Goal: Information Seeking & Learning: Learn about a topic

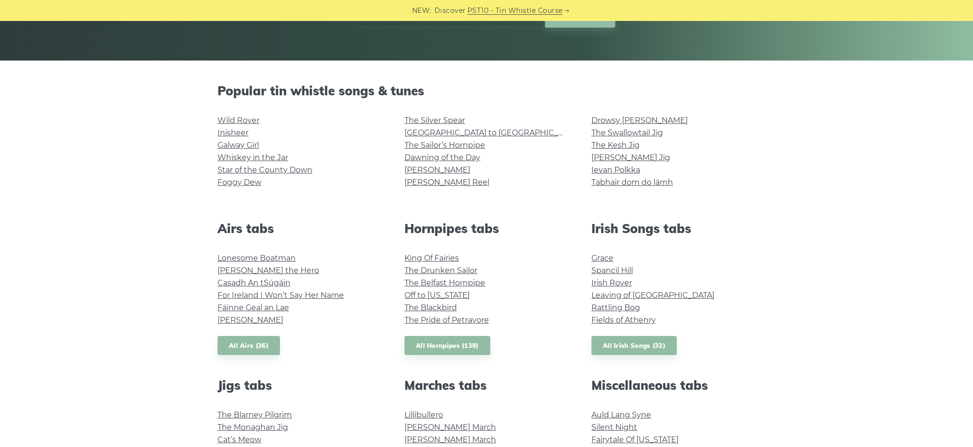
scroll to position [191, 0]
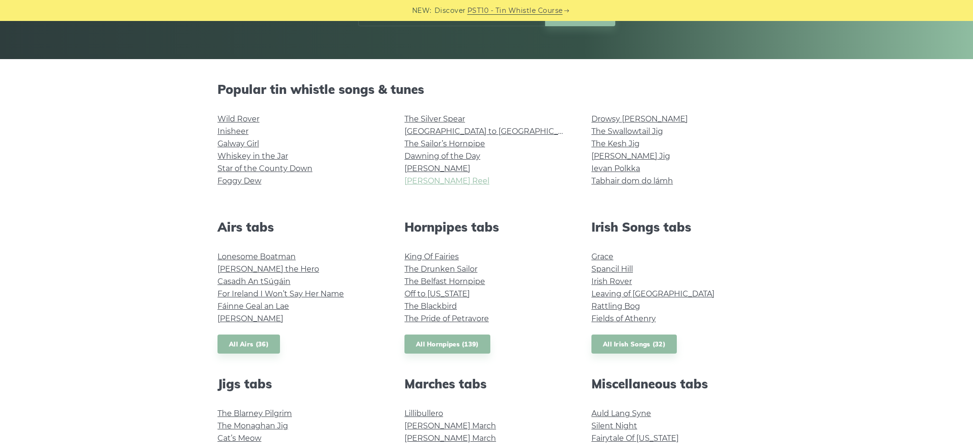
click at [433, 180] on link "[PERSON_NAME] Reel" at bounding box center [447, 180] width 85 height 9
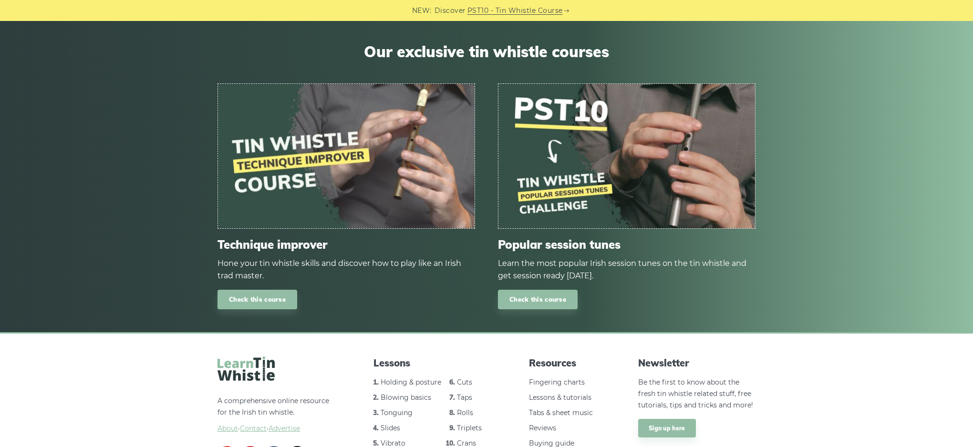
scroll to position [939, 0]
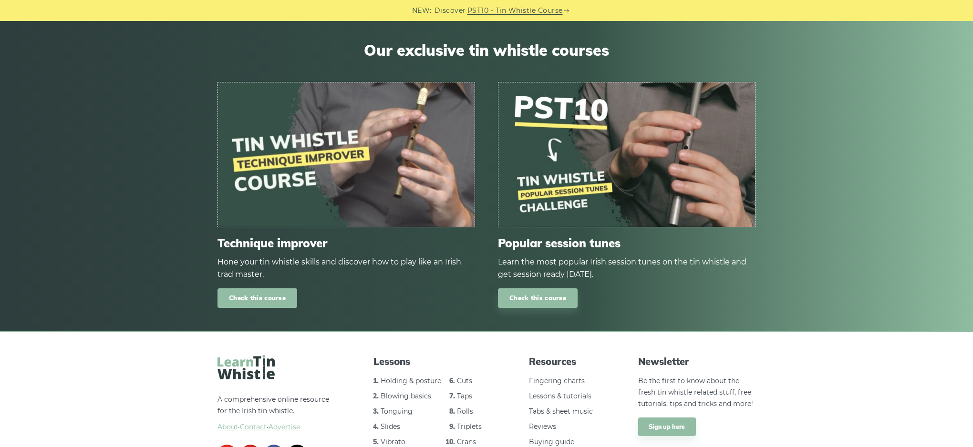
click at [262, 289] on link "Check this course" at bounding box center [258, 299] width 80 height 20
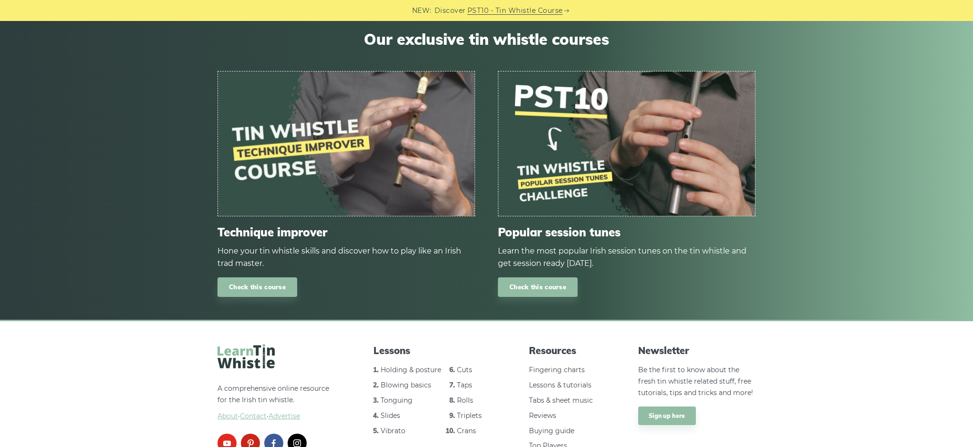
scroll to position [951, 0]
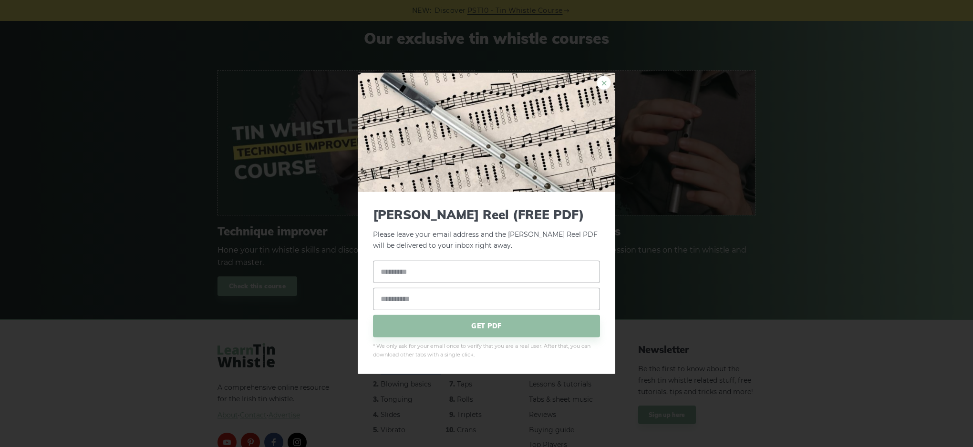
click at [602, 83] on link "×" at bounding box center [604, 83] width 14 height 14
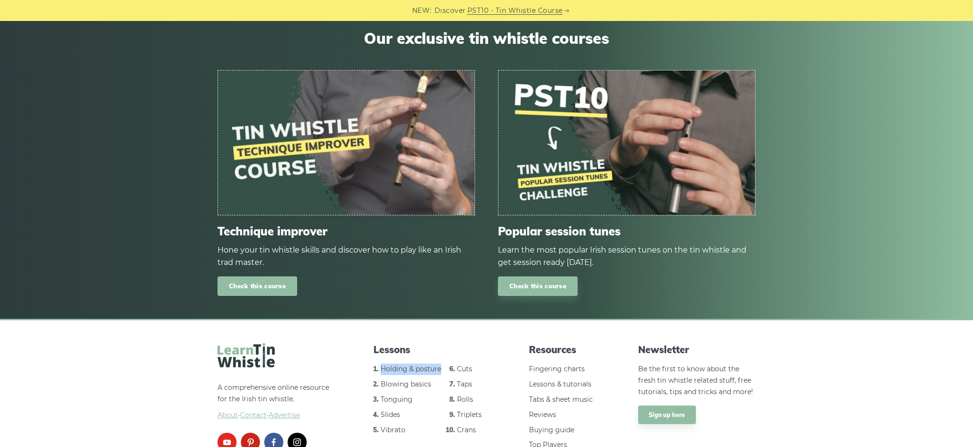
click at [251, 277] on link "Check this course" at bounding box center [258, 287] width 80 height 20
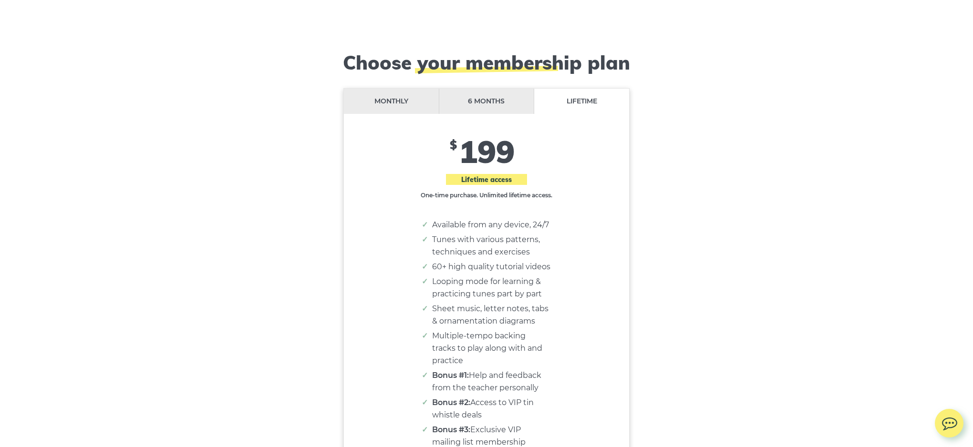
scroll to position [7753, 0]
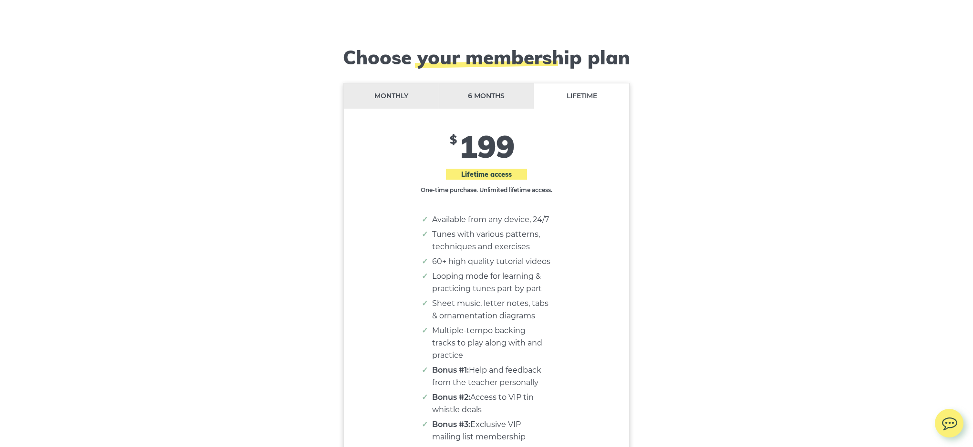
click at [387, 83] on li "Monthly" at bounding box center [391, 95] width 95 height 25
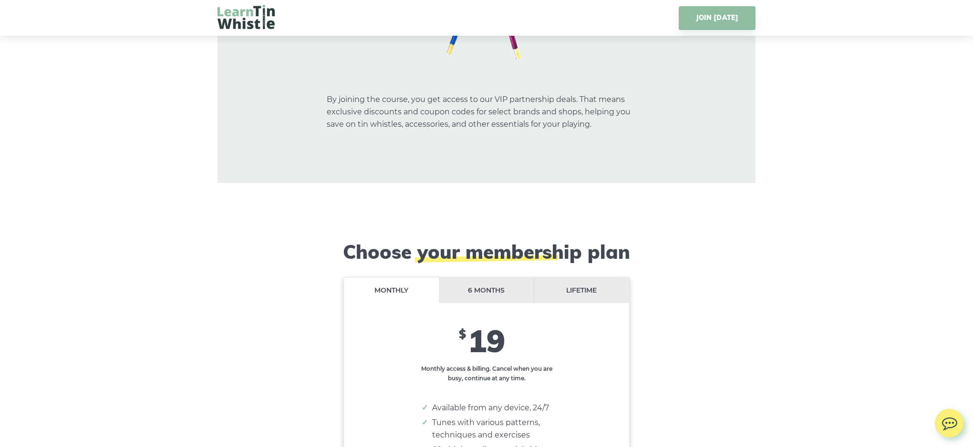
scroll to position [7563, 0]
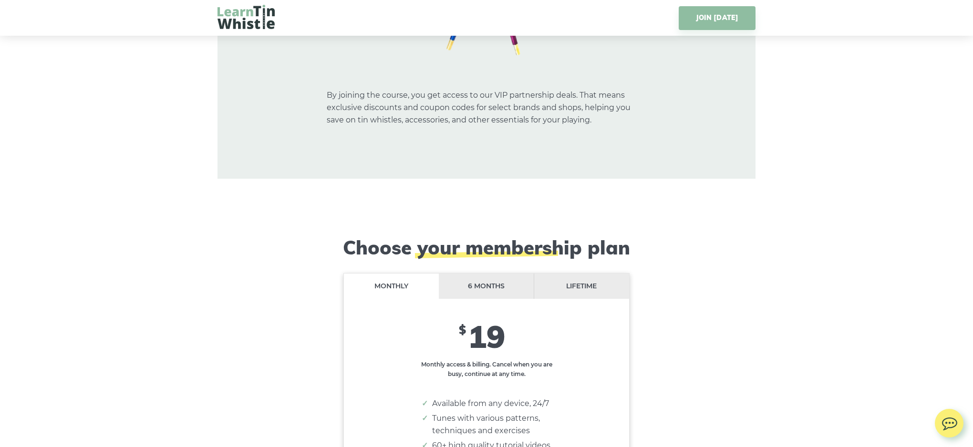
click at [497, 274] on li "6 months" at bounding box center [486, 286] width 95 height 25
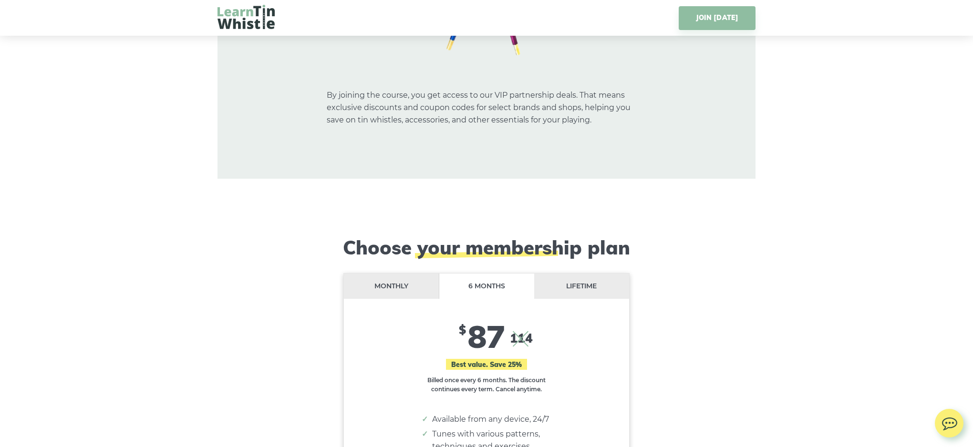
click at [594, 274] on li "Lifetime" at bounding box center [581, 286] width 95 height 25
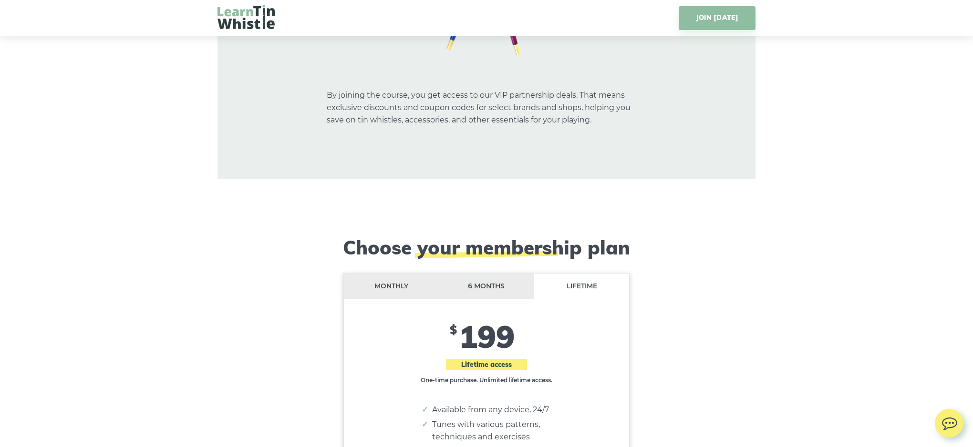
click at [394, 274] on li "Monthly" at bounding box center [391, 286] width 95 height 25
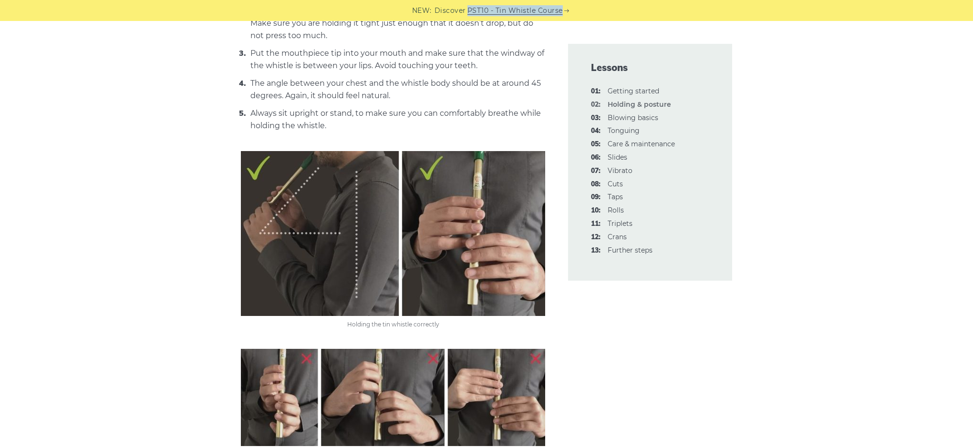
scroll to position [478, 0]
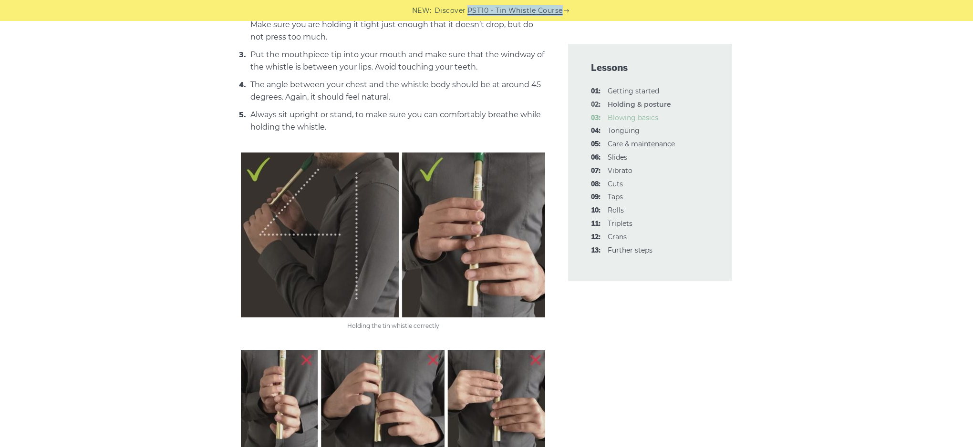
click at [636, 118] on link "03: Blowing basics" at bounding box center [633, 118] width 51 height 9
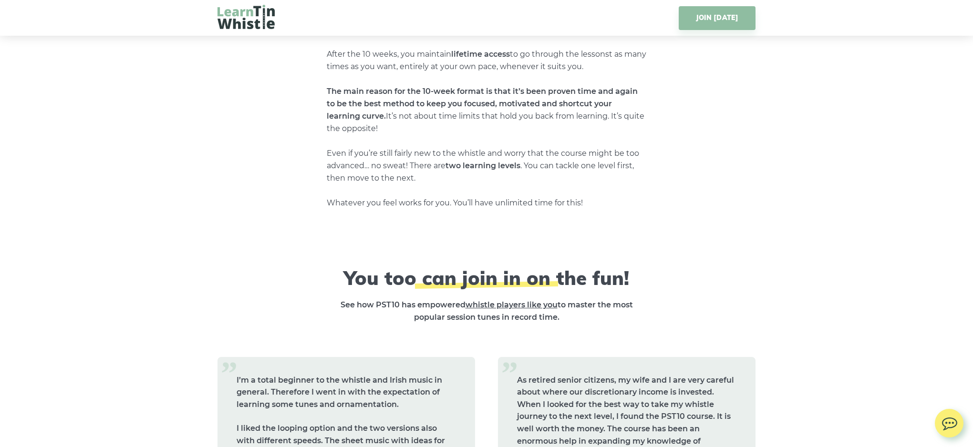
scroll to position [3607, 0]
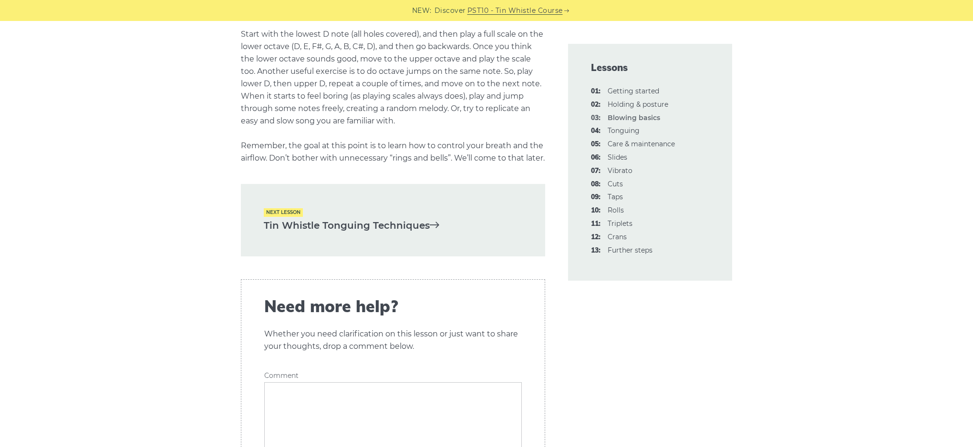
scroll to position [1908, 0]
click at [364, 233] on link "Tin Whistle Tonguing Techniques" at bounding box center [393, 225] width 259 height 16
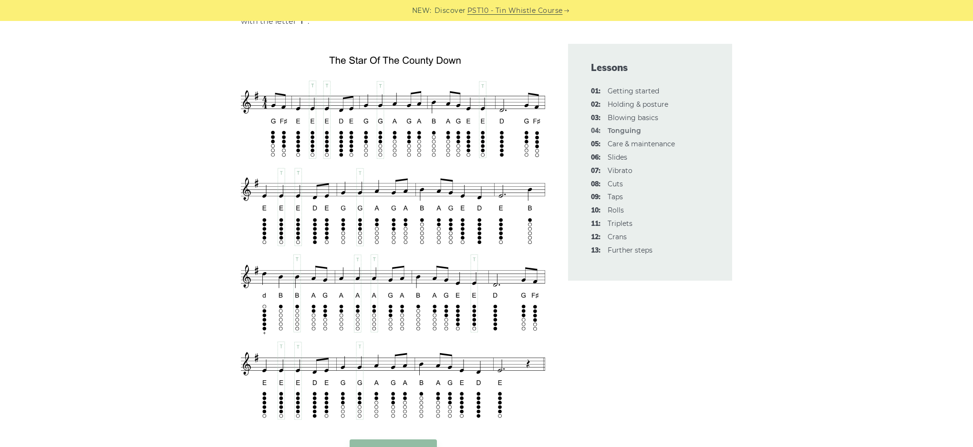
scroll to position [1632, 0]
click at [630, 144] on link "05: Care & maintenance" at bounding box center [641, 144] width 67 height 9
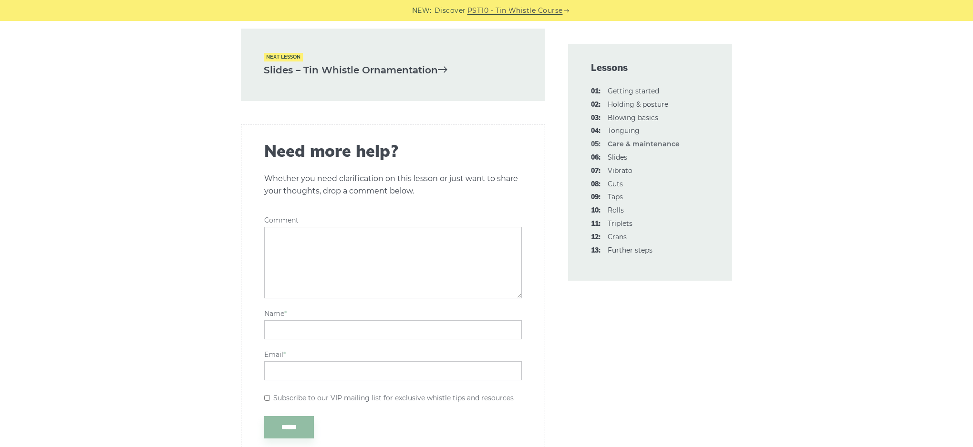
scroll to position [1537, 0]
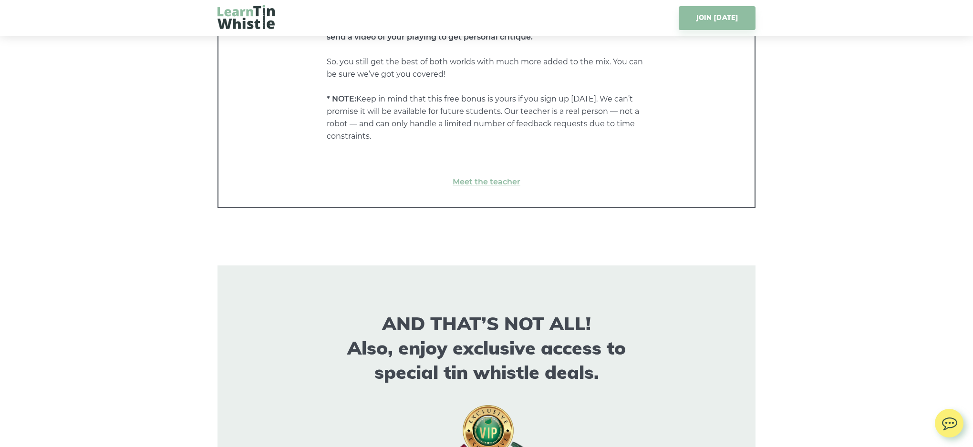
scroll to position [7095, 0]
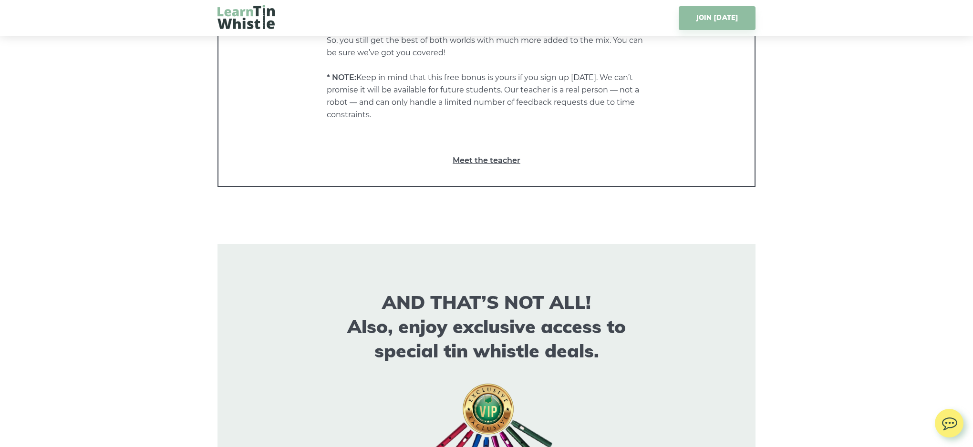
click at [483, 155] on link "Meet the teacher" at bounding box center [487, 161] width 498 height 12
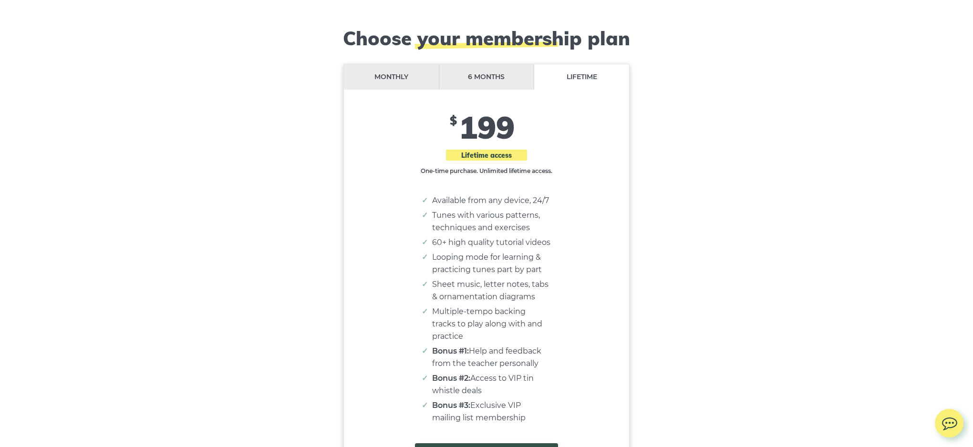
scroll to position [7774, 0]
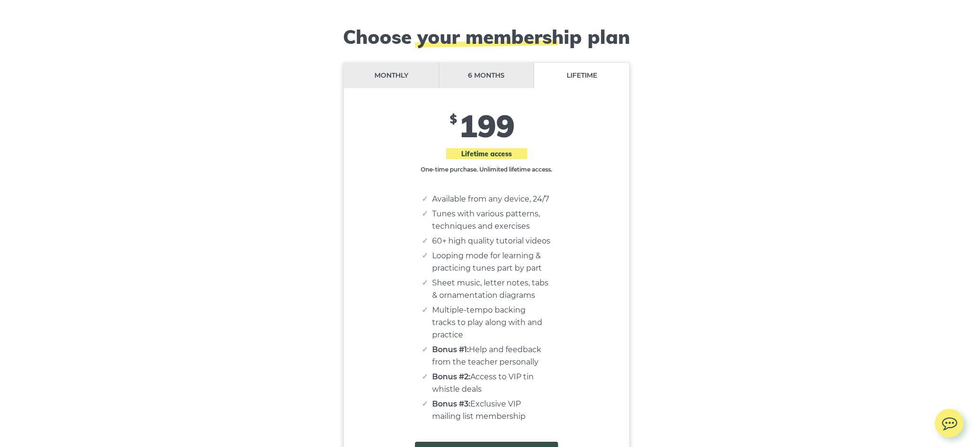
click at [391, 63] on li "Monthly" at bounding box center [391, 75] width 95 height 25
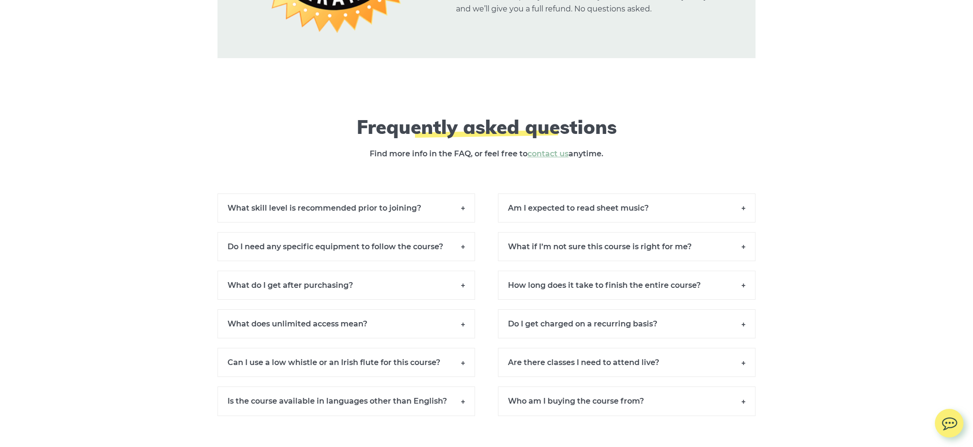
scroll to position [8541, 0]
click at [464, 233] on h6 "Do I need any specific equipment to follow the course?" at bounding box center [347, 247] width 258 height 29
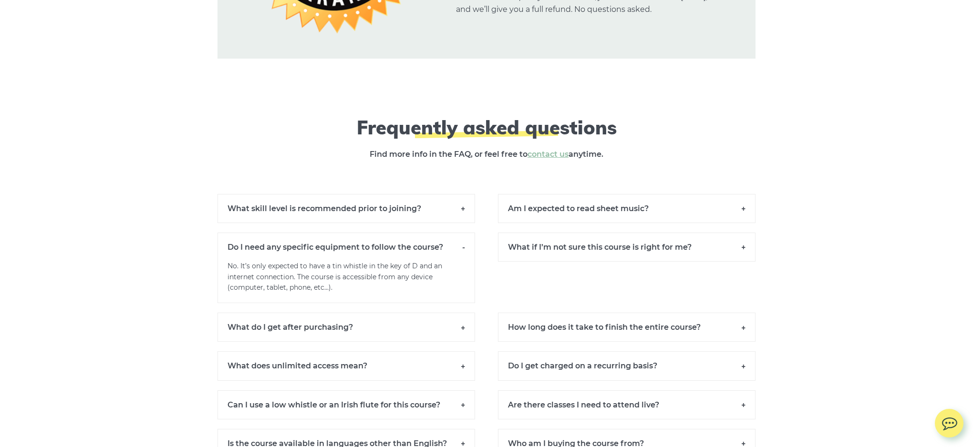
click at [735, 313] on h6 "How long does it take to finish the entire course?" at bounding box center [627, 327] width 258 height 29
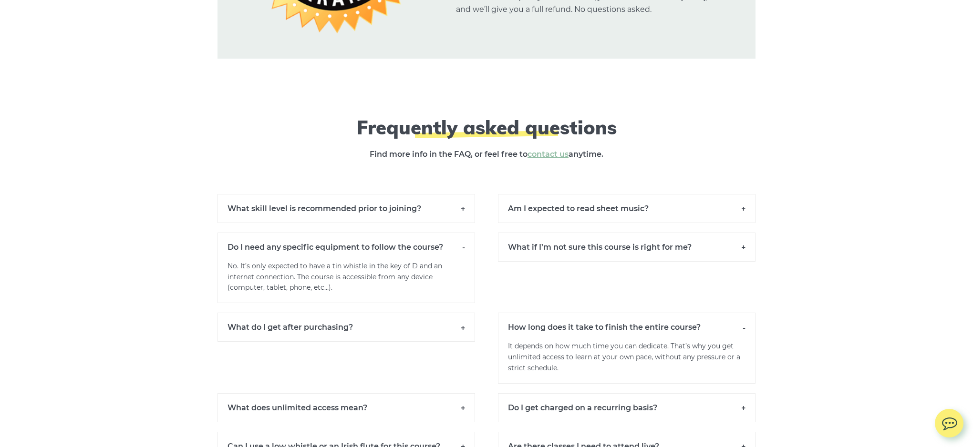
click at [746, 394] on h6 "Do I get charged on a recurring basis?" at bounding box center [627, 408] width 258 height 29
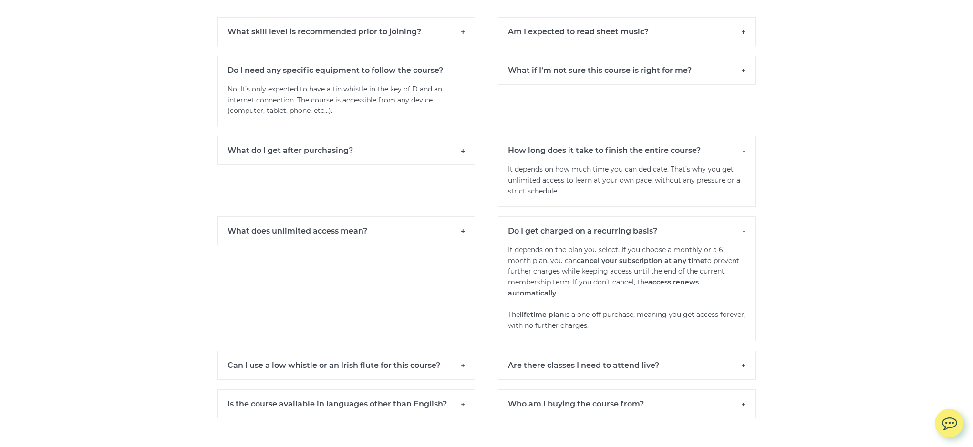
scroll to position [8720, 0]
click at [742, 349] on h6 "Are there classes I need to attend live?" at bounding box center [627, 363] width 258 height 29
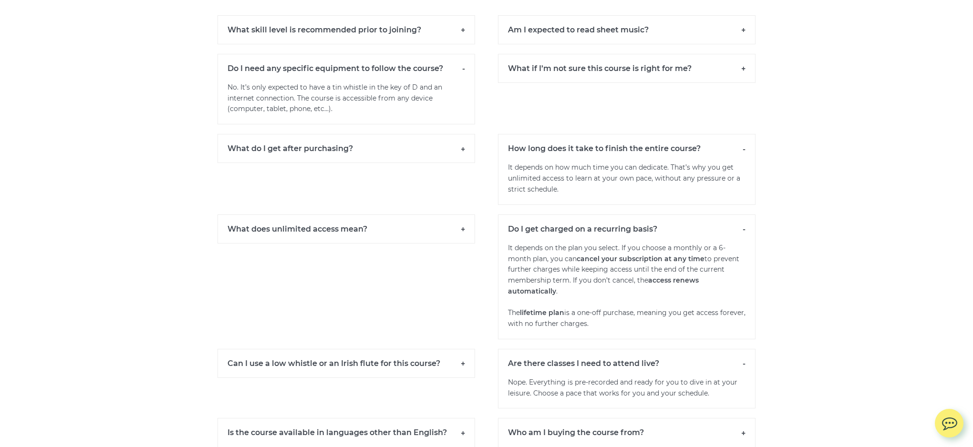
click at [744, 418] on h6 "Who am I buying the course from?" at bounding box center [627, 432] width 258 height 29
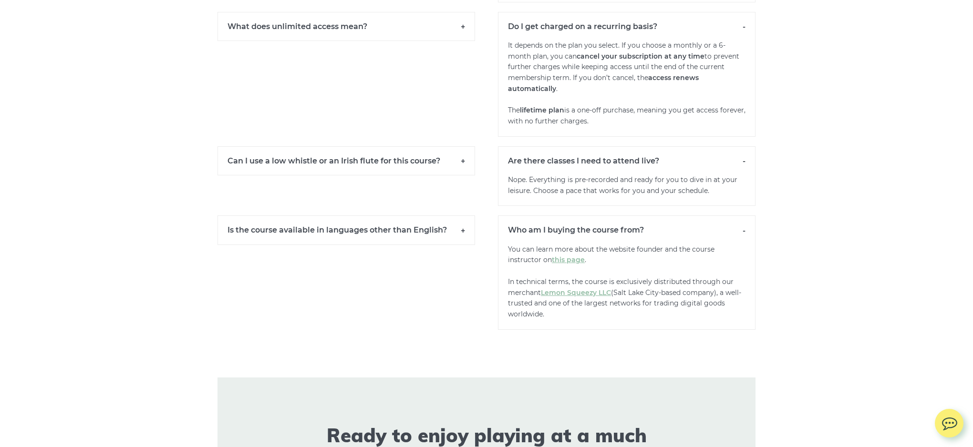
scroll to position [8920, 0]
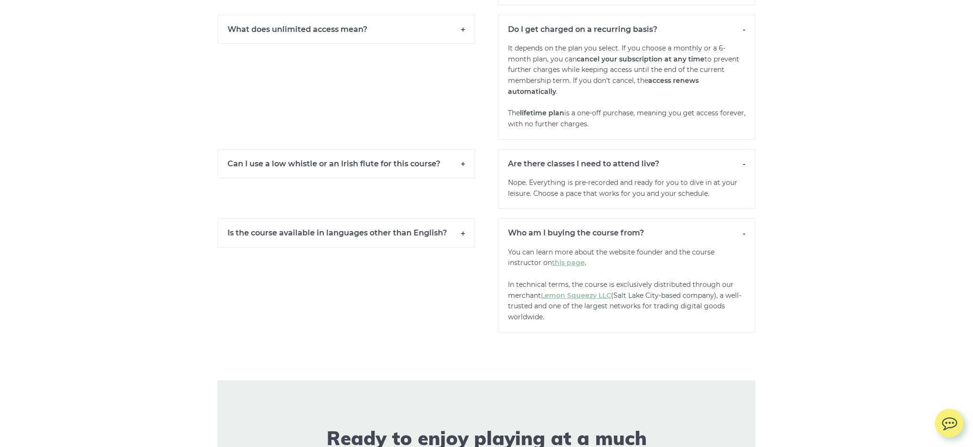
click at [466, 218] on h6 "Is the course available in languages other than English?" at bounding box center [347, 232] width 258 height 29
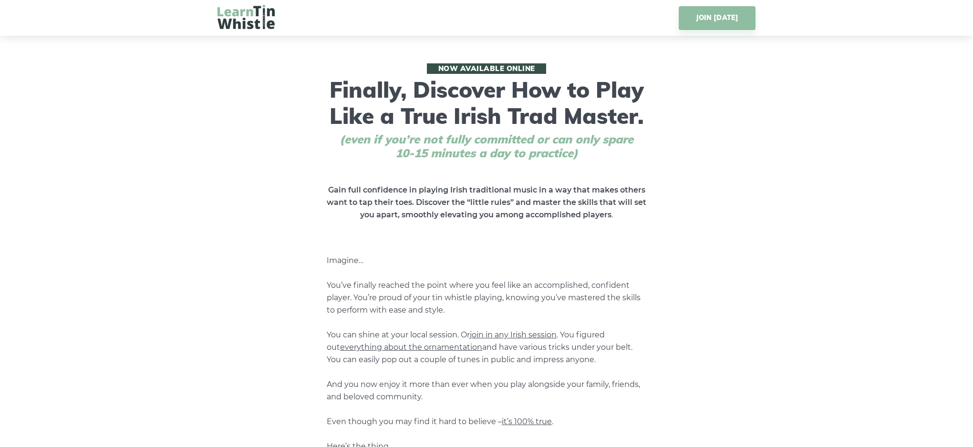
scroll to position [0, 0]
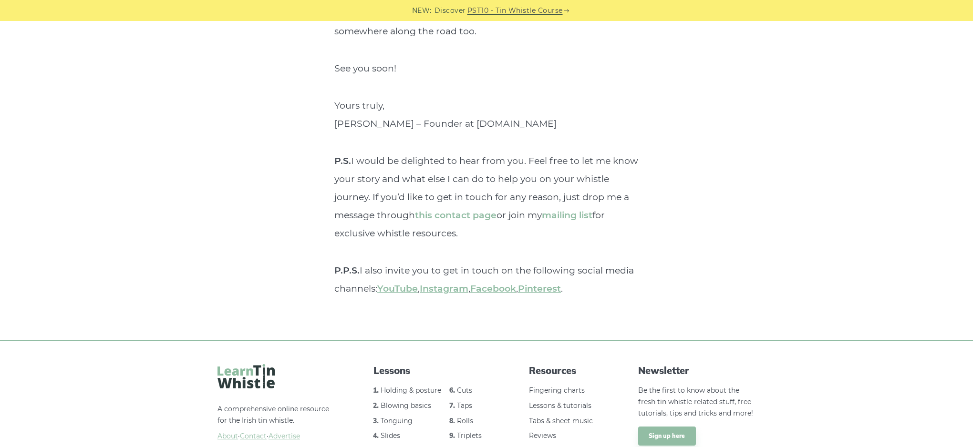
scroll to position [3588, 0]
